Goal: Task Accomplishment & Management: Manage account settings

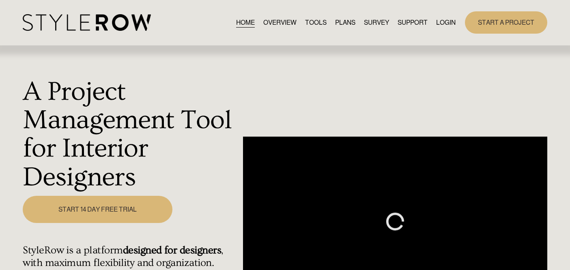
click at [447, 24] on link "LOGIN" at bounding box center [445, 22] width 19 height 11
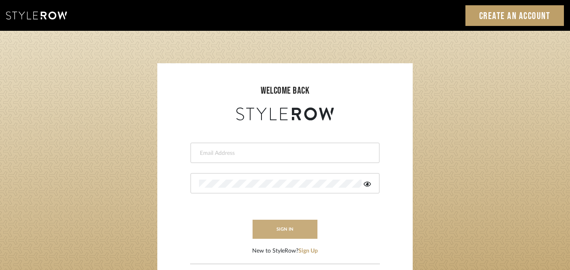
type input "kristin@onyxandoakinteriors.com"
click at [268, 230] on button "sign in" at bounding box center [285, 229] width 65 height 19
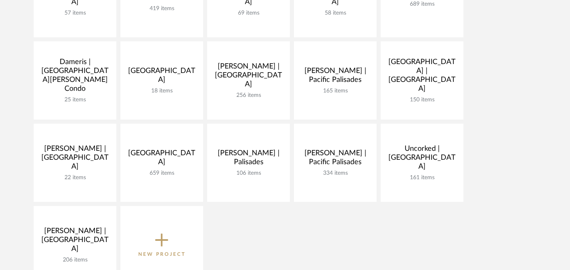
scroll to position [242, 0]
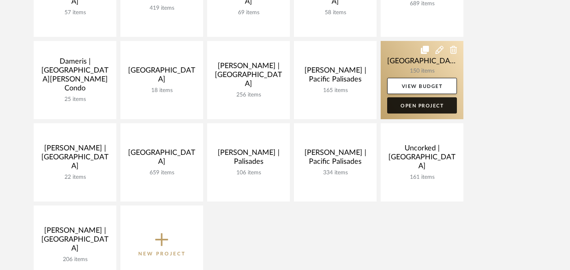
click at [429, 105] on link "Open Project" at bounding box center [422, 105] width 70 height 16
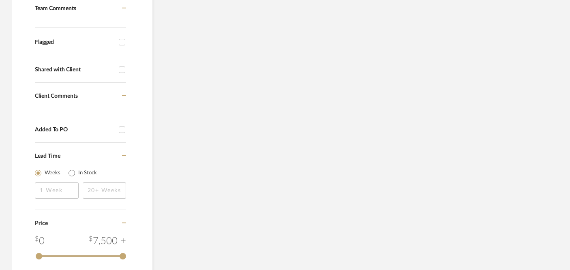
click at [429, 105] on div "Filter Products Reorder Rooms LOADING Project Documents Add some items in this …" at bounding box center [372, 96] width 402 height 360
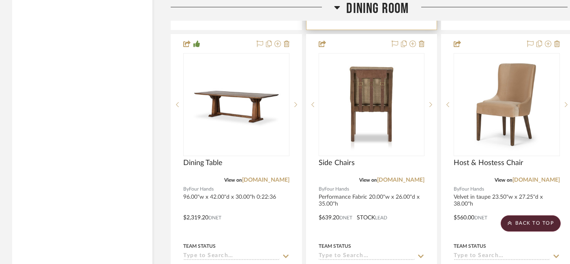
scroll to position [5634, 0]
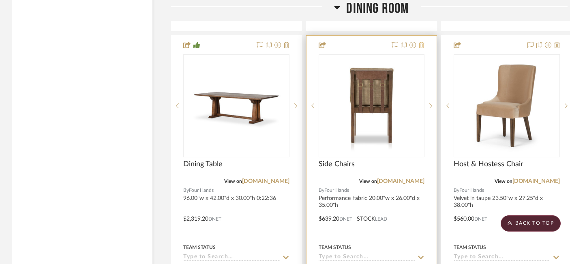
click at [422, 42] on icon at bounding box center [422, 45] width 6 height 6
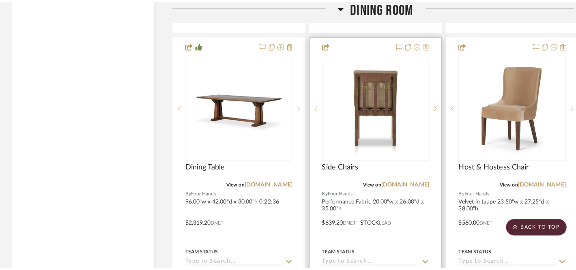
scroll to position [0, 0]
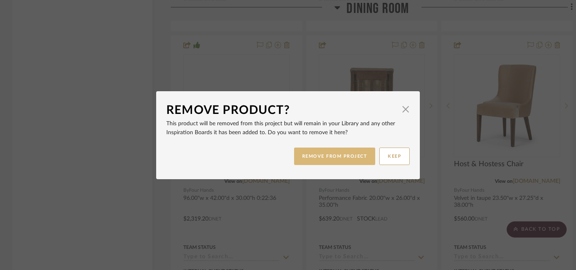
click at [351, 158] on button "REMOVE FROM PROJECT" at bounding box center [334, 156] width 81 height 17
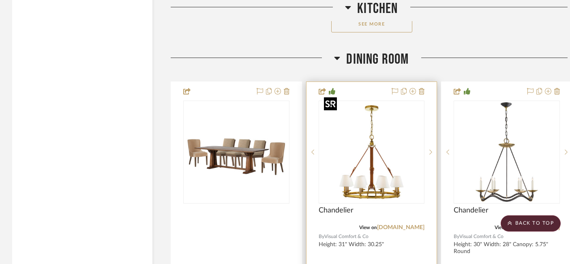
scroll to position [5224, 0]
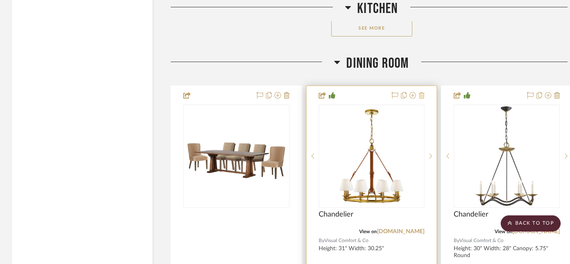
click at [423, 92] on icon at bounding box center [422, 95] width 6 height 6
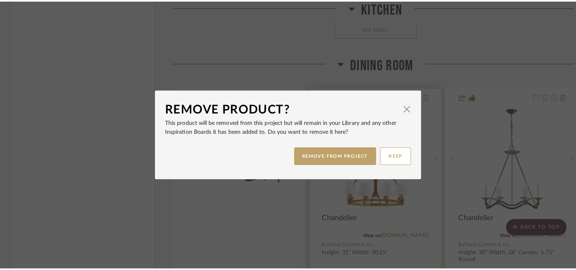
scroll to position [0, 0]
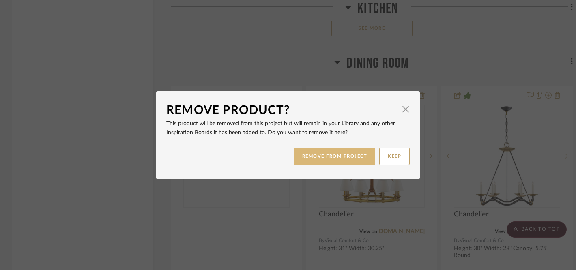
click at [309, 158] on button "REMOVE FROM PROJECT" at bounding box center [334, 156] width 81 height 17
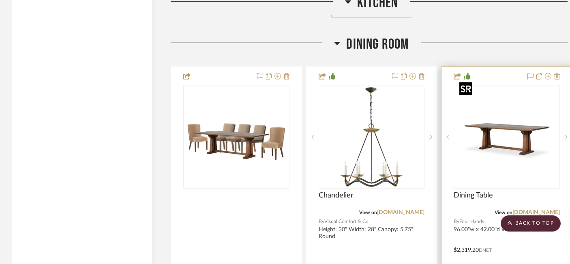
scroll to position [5224, 0]
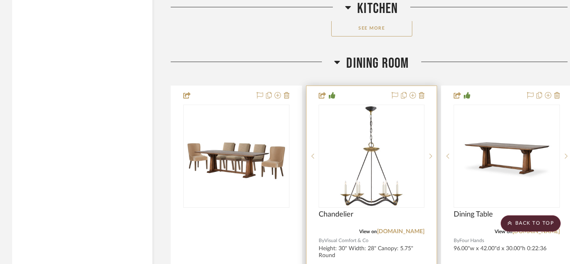
click at [391, 91] on div at bounding box center [407, 96] width 36 height 10
click at [395, 92] on icon at bounding box center [395, 95] width 6 height 6
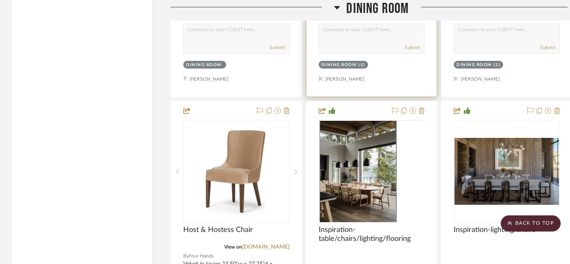
scroll to position [5591, 0]
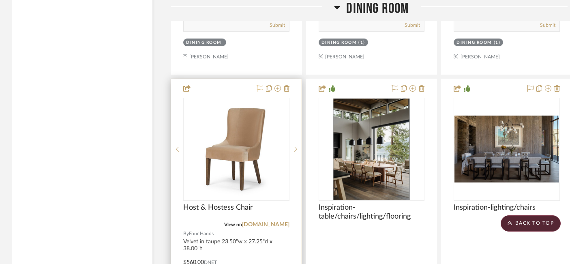
click at [259, 85] on icon at bounding box center [260, 88] width 6 height 6
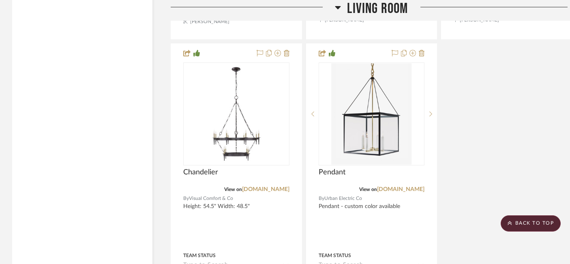
scroll to position [6748, 0]
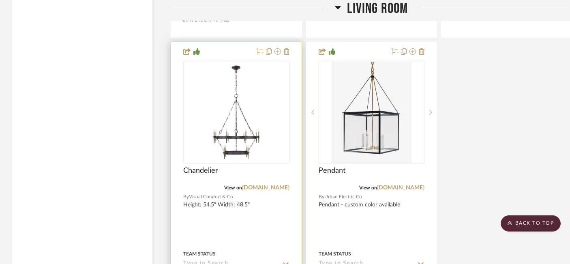
click at [259, 48] on icon at bounding box center [260, 51] width 6 height 6
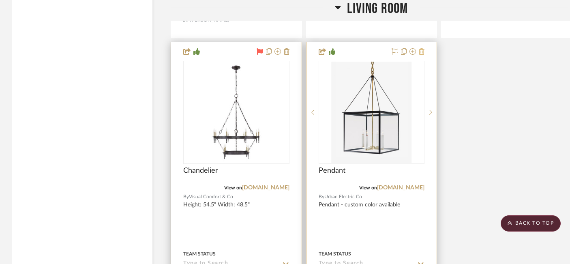
click at [422, 48] on icon at bounding box center [422, 51] width 6 height 6
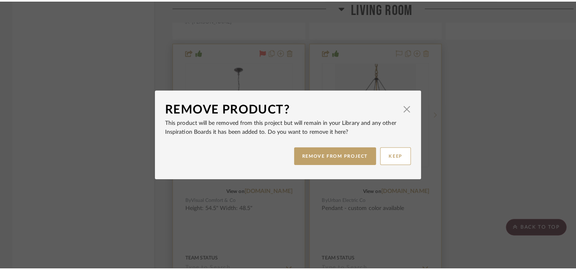
scroll to position [0, 0]
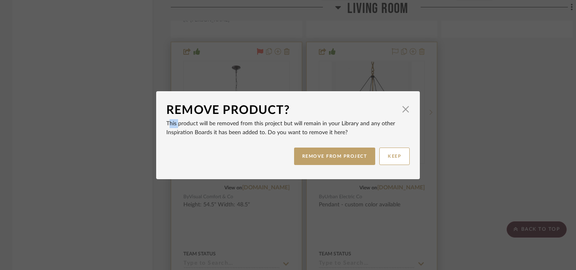
click at [422, 42] on div "Remove Product? × This product will be removed from this project but will remai…" at bounding box center [288, 135] width 576 height 270
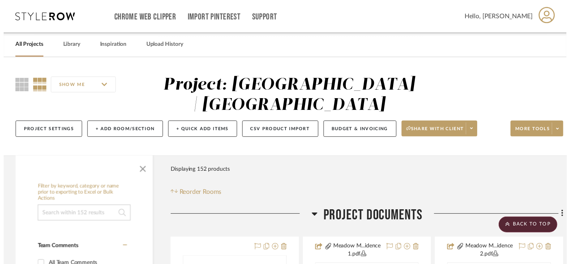
scroll to position [6748, 0]
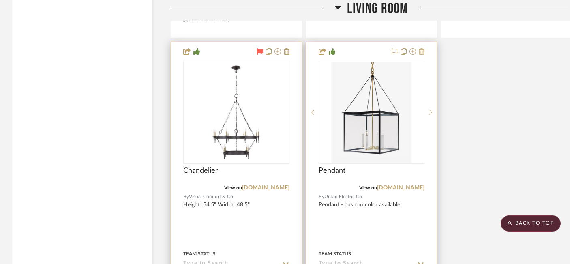
click at [422, 48] on icon at bounding box center [422, 51] width 6 height 6
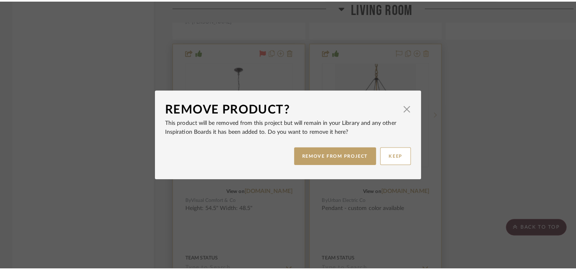
scroll to position [0, 0]
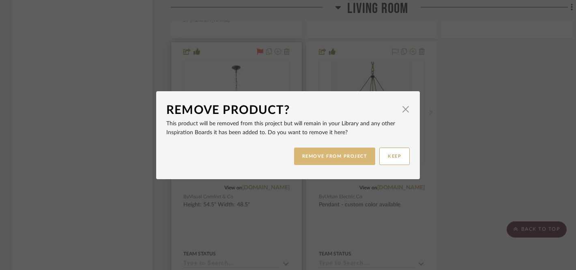
click at [326, 152] on button "REMOVE FROM PROJECT" at bounding box center [334, 156] width 81 height 17
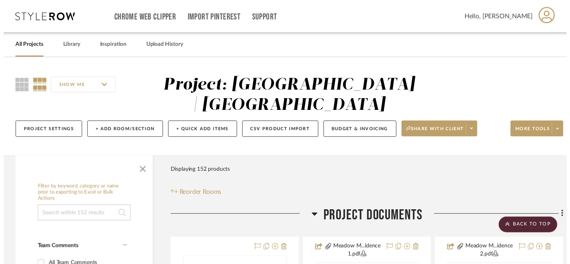
scroll to position [6748, 0]
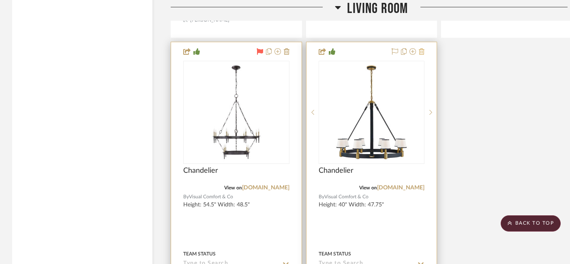
click at [422, 48] on icon at bounding box center [422, 51] width 6 height 6
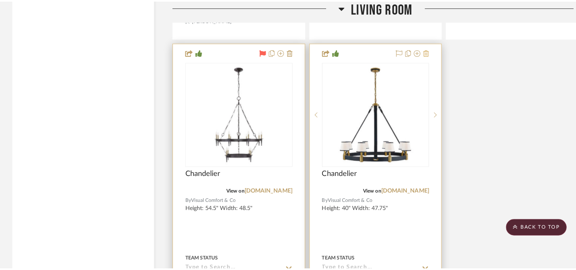
scroll to position [0, 0]
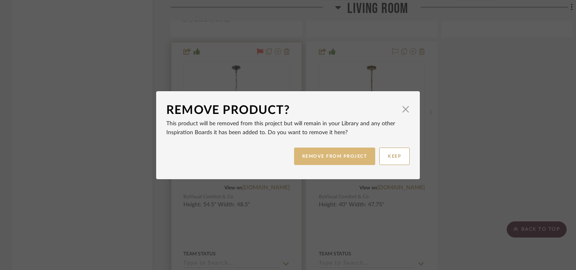
click at [319, 151] on button "REMOVE FROM PROJECT" at bounding box center [334, 156] width 81 height 17
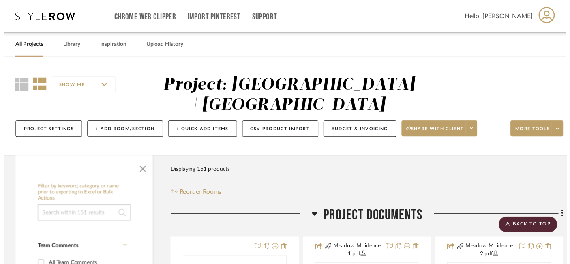
scroll to position [6748, 0]
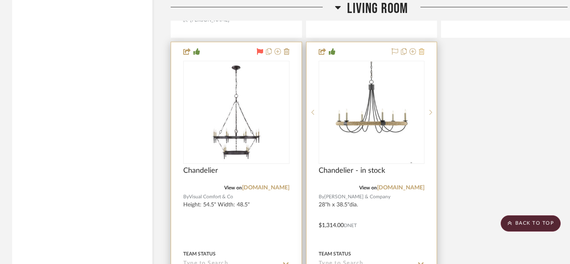
click at [421, 48] on icon at bounding box center [422, 51] width 6 height 6
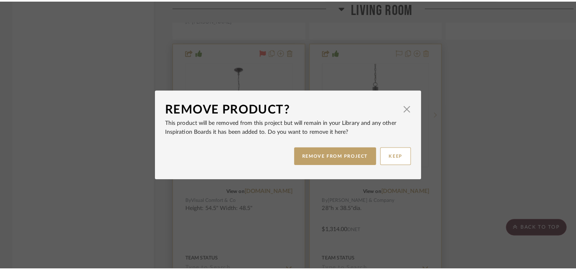
scroll to position [0, 0]
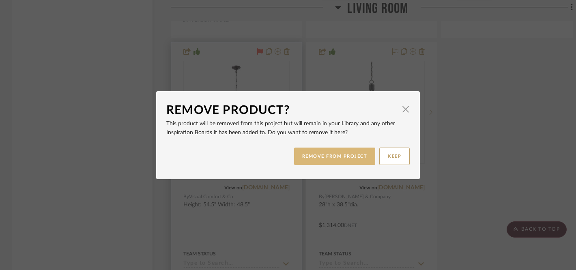
click at [340, 158] on button "REMOVE FROM PROJECT" at bounding box center [334, 156] width 81 height 17
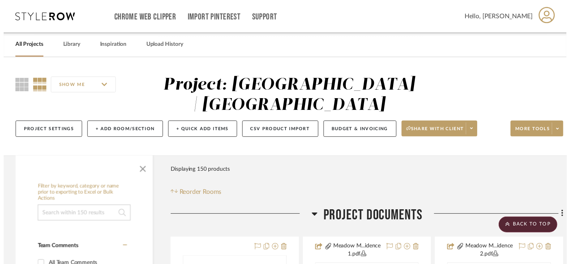
scroll to position [6748, 0]
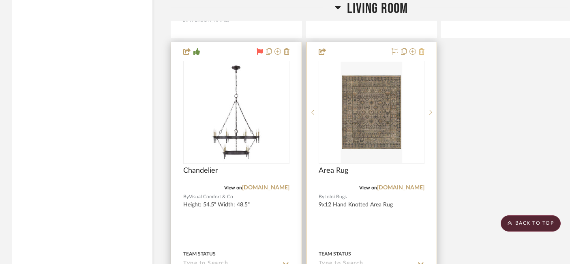
click at [422, 48] on icon at bounding box center [422, 51] width 6 height 6
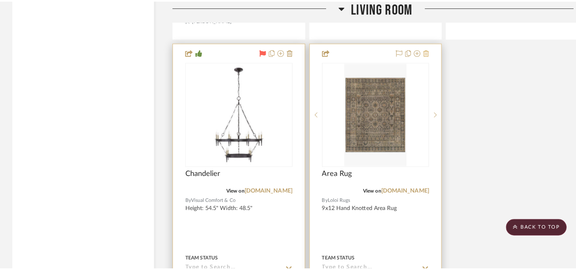
scroll to position [0, 0]
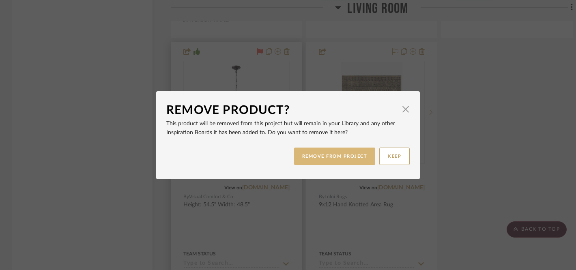
click at [296, 156] on button "REMOVE FROM PROJECT" at bounding box center [334, 156] width 81 height 17
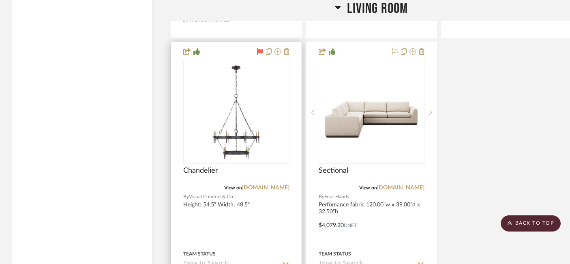
scroll to position [6750, 0]
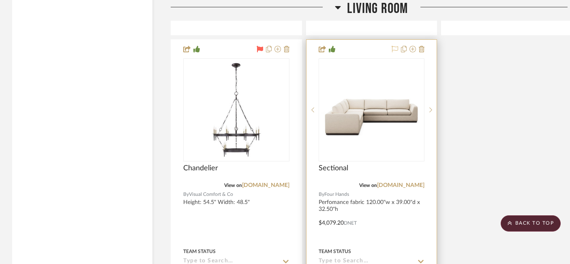
click at [396, 46] on icon at bounding box center [395, 49] width 6 height 6
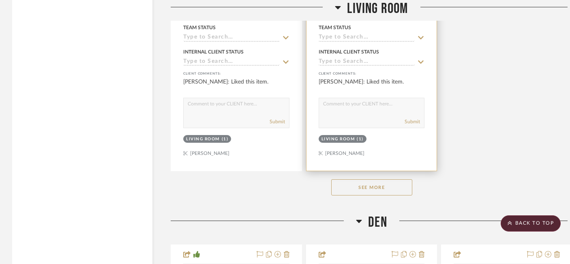
scroll to position [6981, 0]
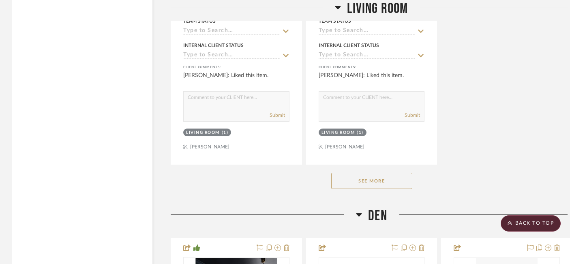
click at [368, 173] on button "See More" at bounding box center [371, 181] width 81 height 16
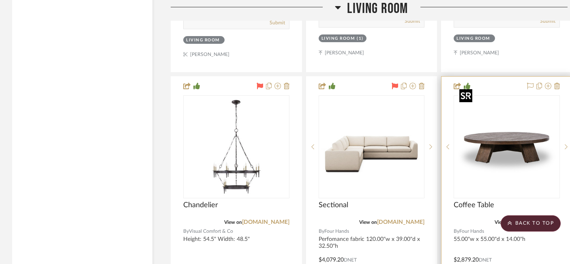
scroll to position [6712, 0]
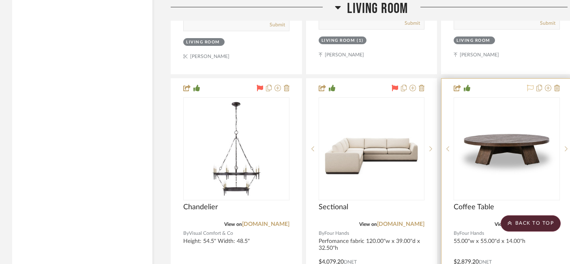
click at [531, 85] on icon at bounding box center [530, 88] width 6 height 6
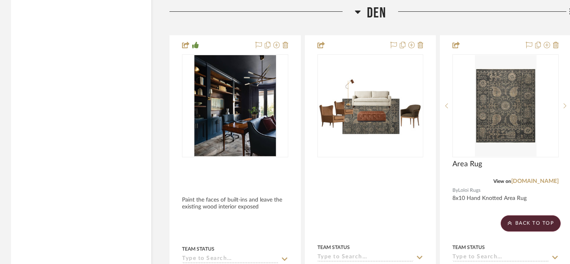
scroll to position [8629, 1]
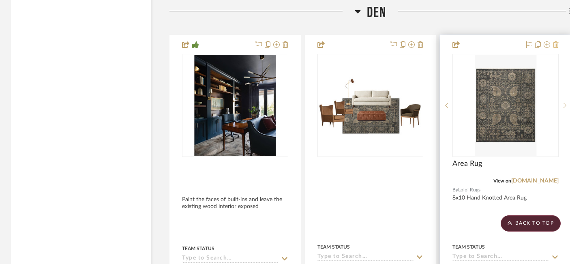
click at [555, 41] on icon at bounding box center [556, 44] width 6 height 6
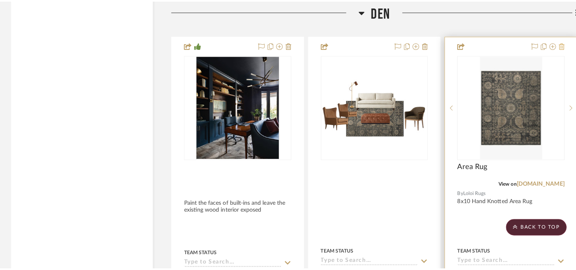
scroll to position [0, 0]
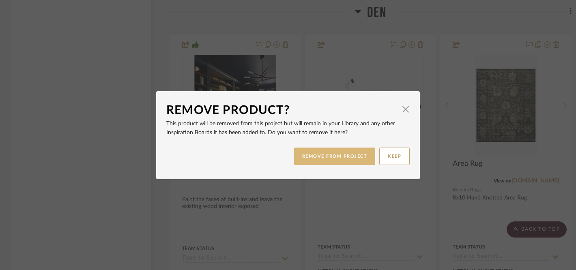
click at [331, 157] on button "REMOVE FROM PROJECT" at bounding box center [334, 156] width 81 height 17
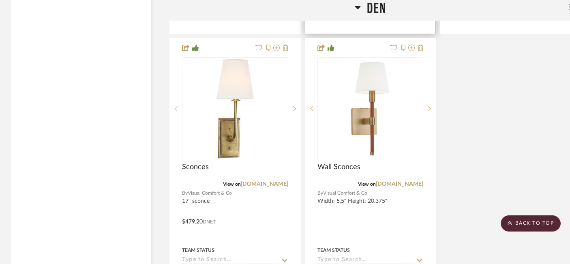
scroll to position [9346, 1]
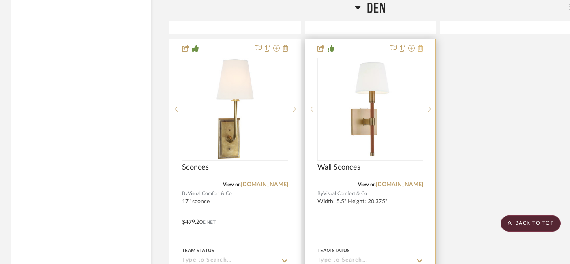
click at [418, 45] on icon at bounding box center [421, 48] width 6 height 6
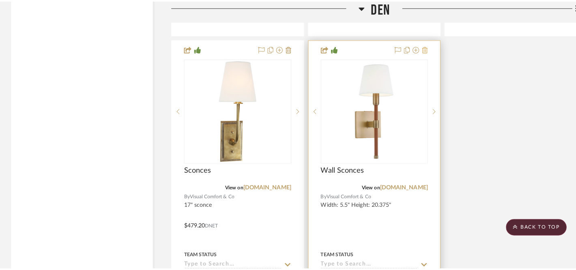
scroll to position [0, 0]
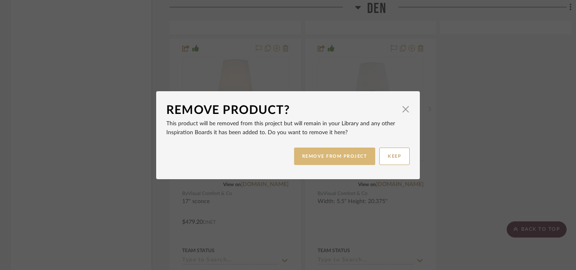
click at [313, 158] on button "REMOVE FROM PROJECT" at bounding box center [334, 156] width 81 height 17
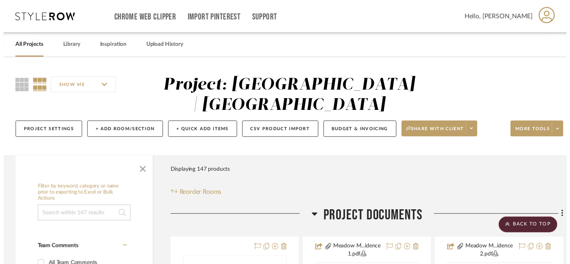
scroll to position [9346, 1]
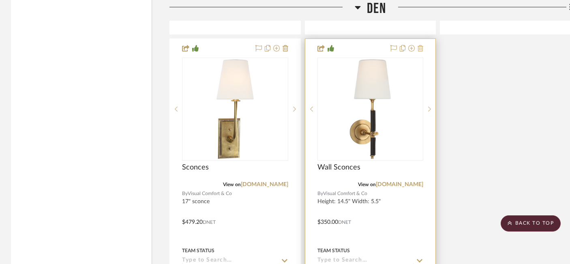
click at [420, 45] on icon at bounding box center [421, 48] width 6 height 6
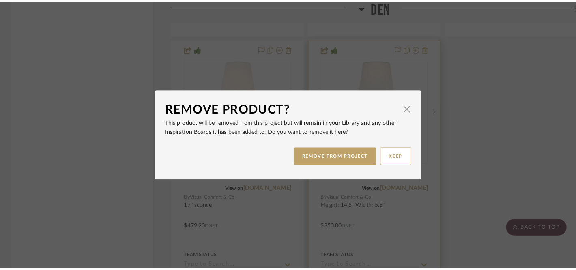
scroll to position [0, 0]
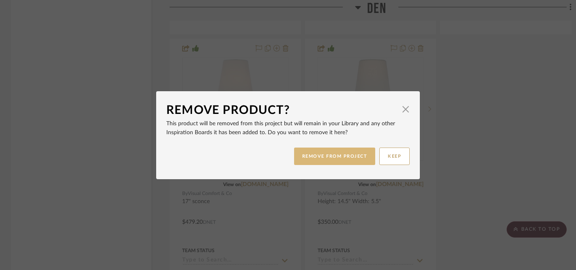
click at [322, 160] on button "REMOVE FROM PROJECT" at bounding box center [334, 156] width 81 height 17
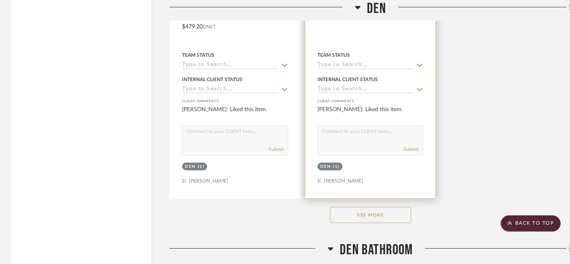
scroll to position [9546, 1]
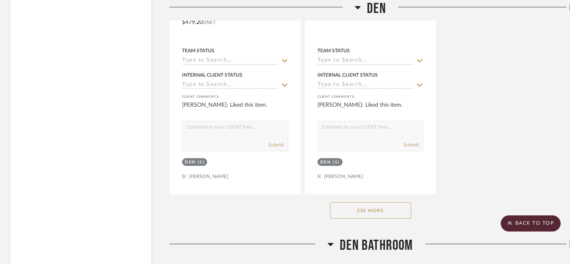
click at [341, 202] on button "See More" at bounding box center [370, 210] width 81 height 16
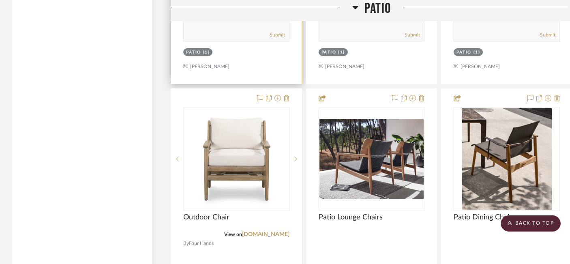
scroll to position [10809, 0]
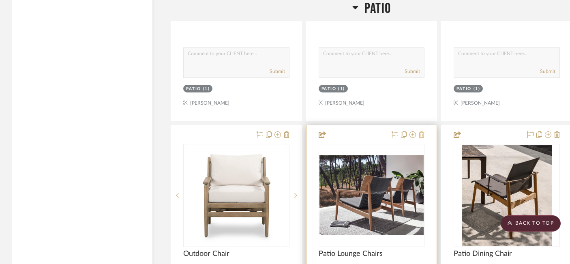
click at [421, 131] on icon at bounding box center [422, 134] width 6 height 6
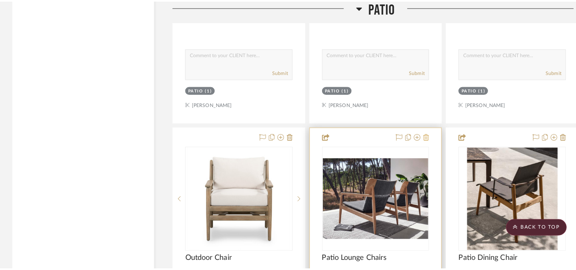
scroll to position [0, 0]
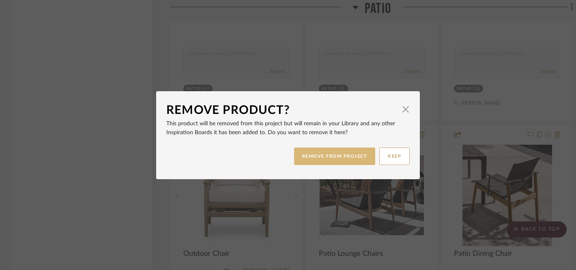
click at [338, 152] on button "REMOVE FROM PROJECT" at bounding box center [334, 156] width 81 height 17
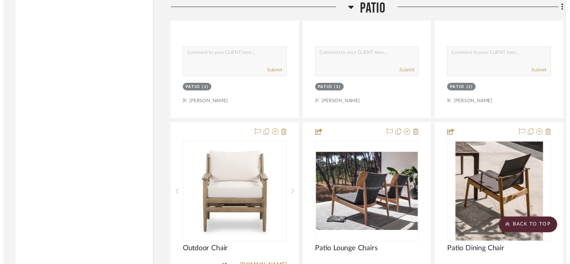
scroll to position [10809, 0]
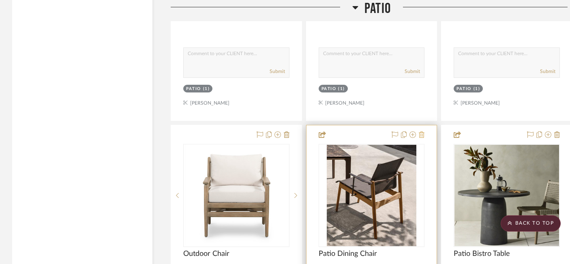
click at [422, 131] on icon at bounding box center [422, 134] width 6 height 6
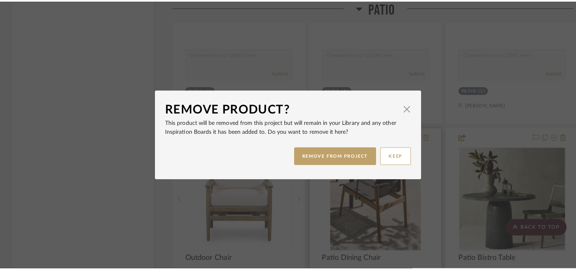
scroll to position [0, 0]
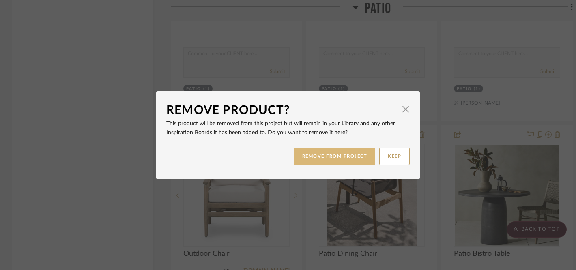
click at [331, 157] on button "REMOVE FROM PROJECT" at bounding box center [334, 156] width 81 height 17
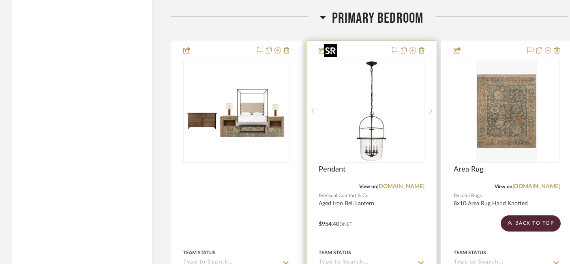
scroll to position [11690, 0]
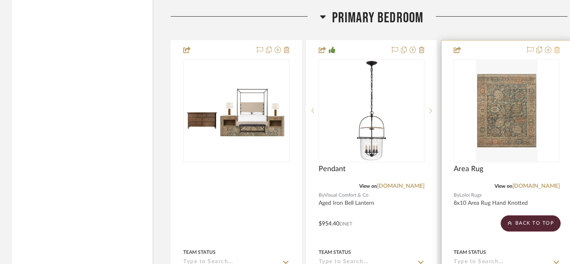
click at [557, 47] on icon at bounding box center [557, 50] width 6 height 6
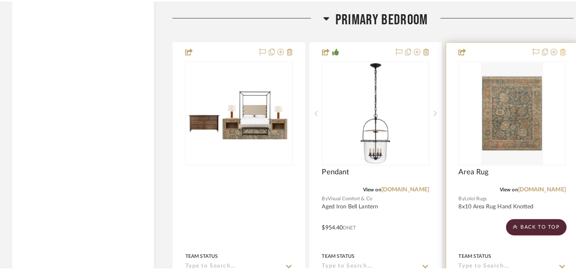
scroll to position [0, 0]
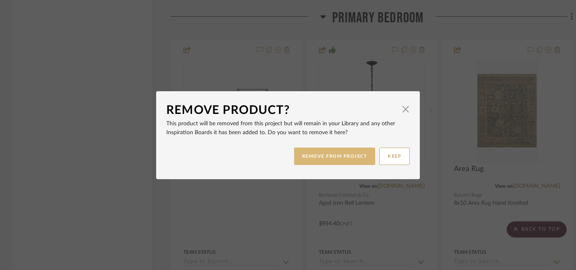
click at [323, 152] on button "REMOVE FROM PROJECT" at bounding box center [334, 156] width 81 height 17
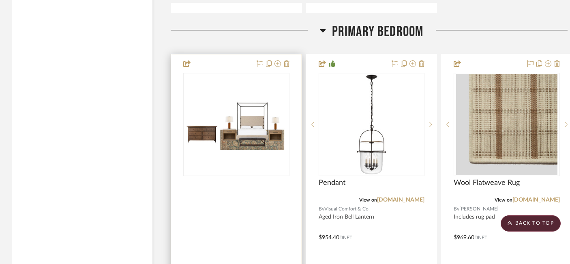
scroll to position [11691, 0]
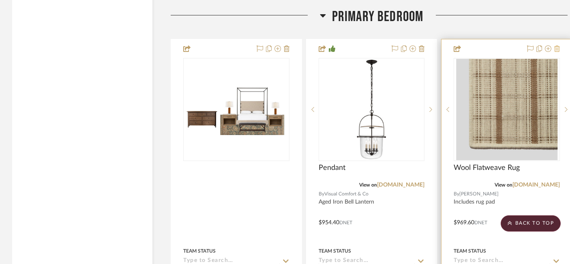
click at [555, 45] on icon at bounding box center [557, 48] width 6 height 6
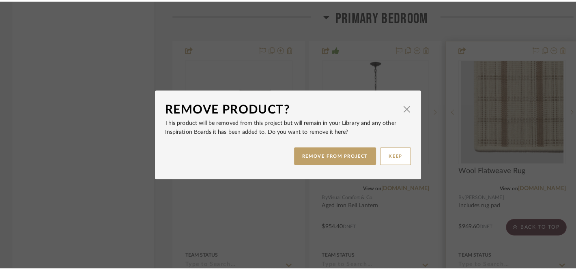
scroll to position [0, 0]
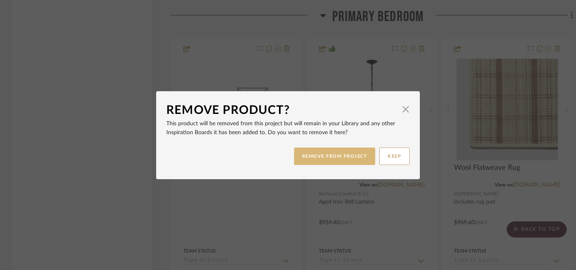
click at [330, 156] on button "REMOVE FROM PROJECT" at bounding box center [334, 156] width 81 height 17
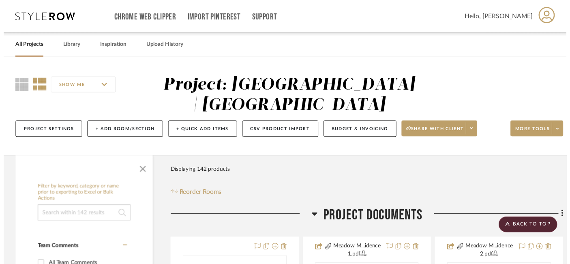
scroll to position [11691, 0]
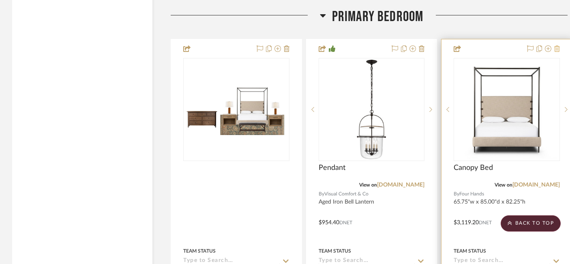
click at [557, 45] on icon at bounding box center [557, 48] width 6 height 6
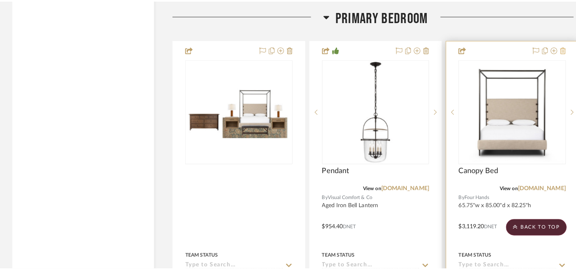
scroll to position [0, 0]
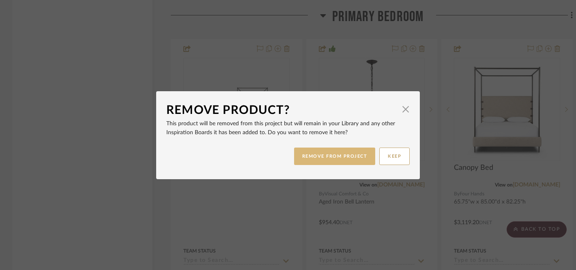
click at [313, 157] on button "REMOVE FROM PROJECT" at bounding box center [334, 156] width 81 height 17
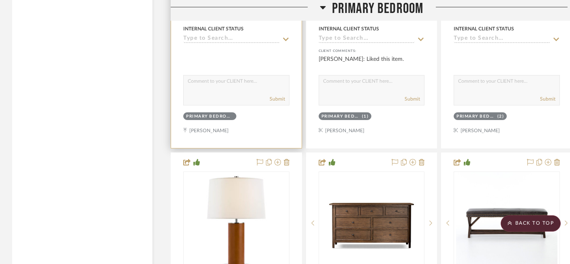
scroll to position [11941, 0]
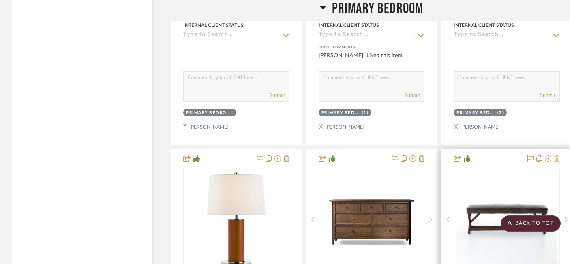
click at [557, 155] on icon at bounding box center [557, 158] width 6 height 6
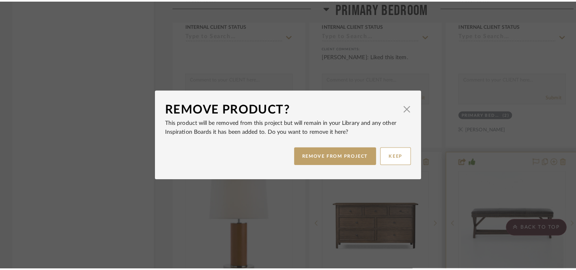
scroll to position [0, 0]
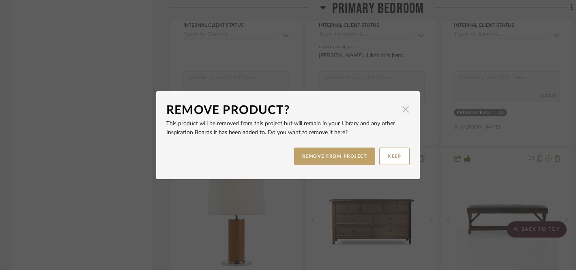
click at [401, 108] on span "button" at bounding box center [405, 109] width 16 height 16
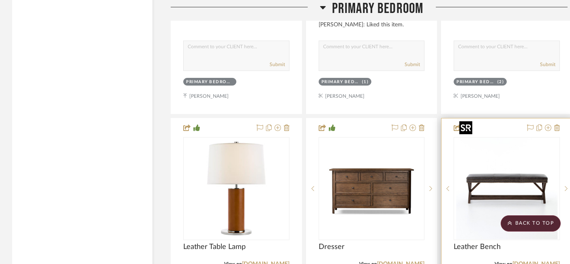
scroll to position [12122, 0]
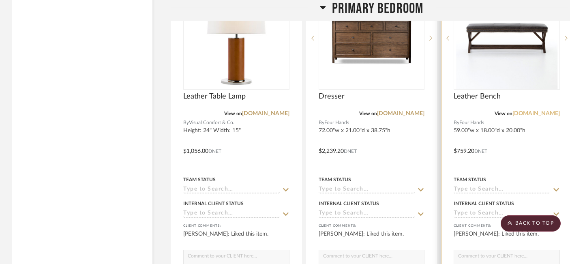
click at [540, 111] on link "[DOMAIN_NAME]" at bounding box center [535, 114] width 47 height 6
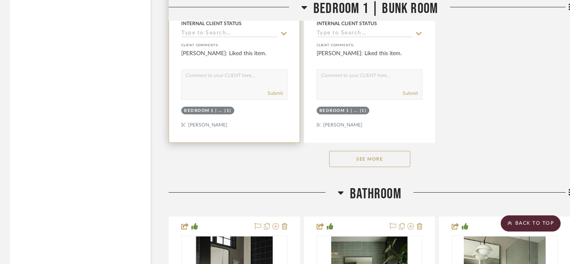
scroll to position [14211, 2]
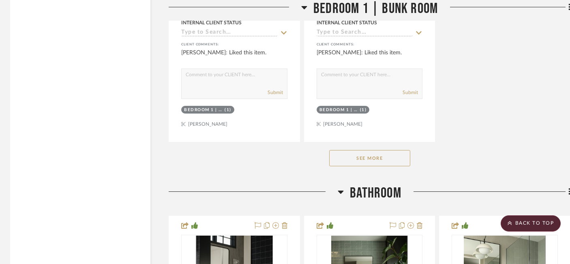
click at [375, 150] on button "See More" at bounding box center [369, 158] width 81 height 16
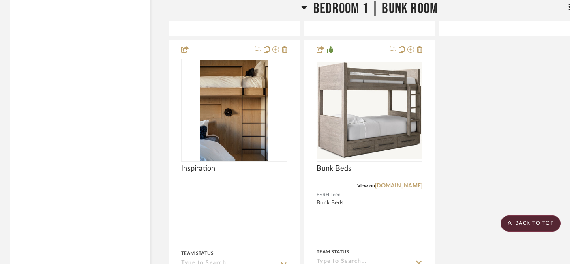
scroll to position [14679, 2]
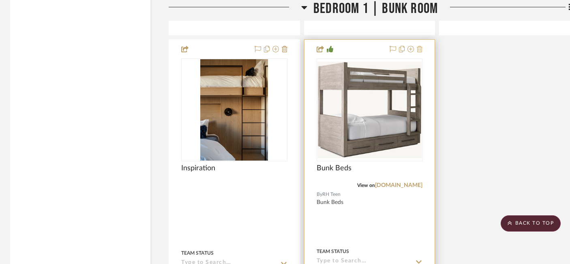
click at [419, 46] on icon at bounding box center [420, 49] width 6 height 6
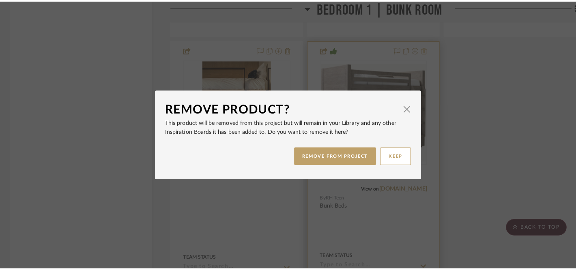
scroll to position [0, 0]
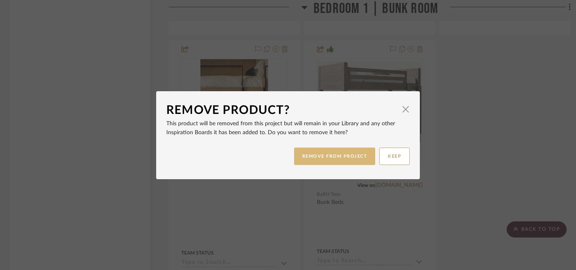
click at [315, 156] on button "REMOVE FROM PROJECT" at bounding box center [334, 156] width 81 height 17
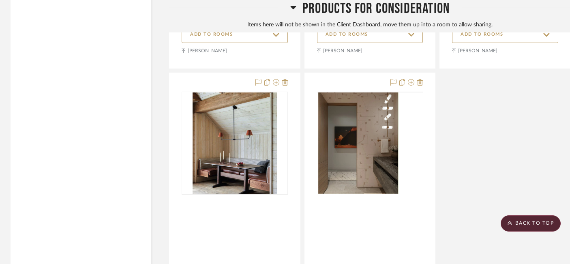
scroll to position [17851, 2]
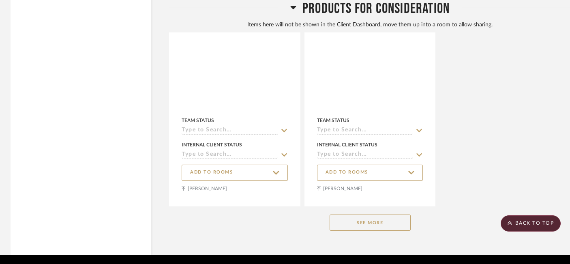
click at [356, 214] on button "See More" at bounding box center [370, 222] width 81 height 16
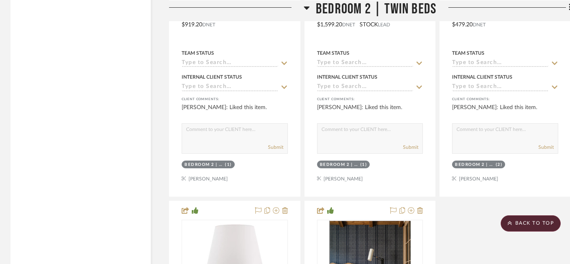
scroll to position [16141, 2]
